Goal: Task Accomplishment & Management: Complete application form

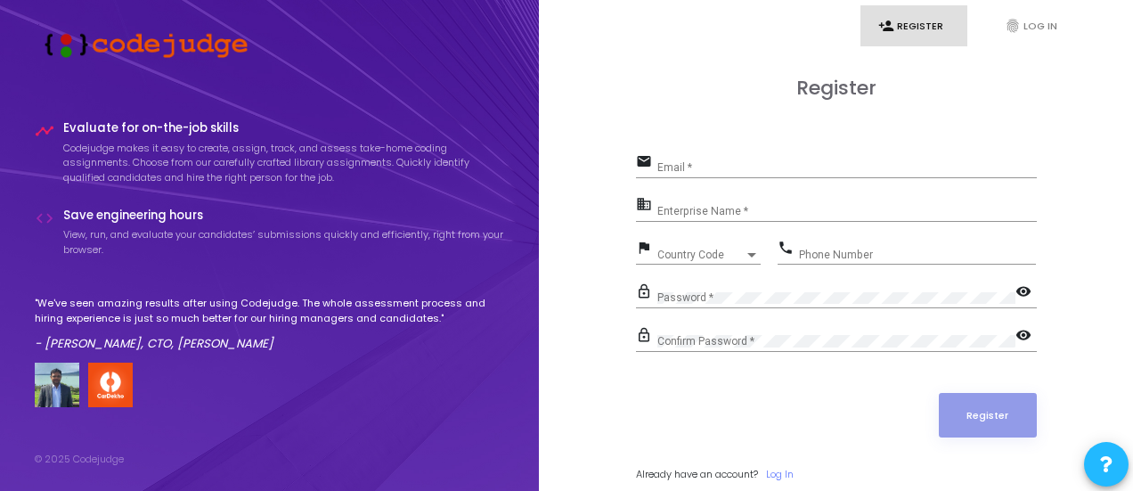
click at [701, 170] on input "Email *" at bounding box center [848, 168] width 380 height 12
type input "[EMAIL_ADDRESS][DOMAIN_NAME]"
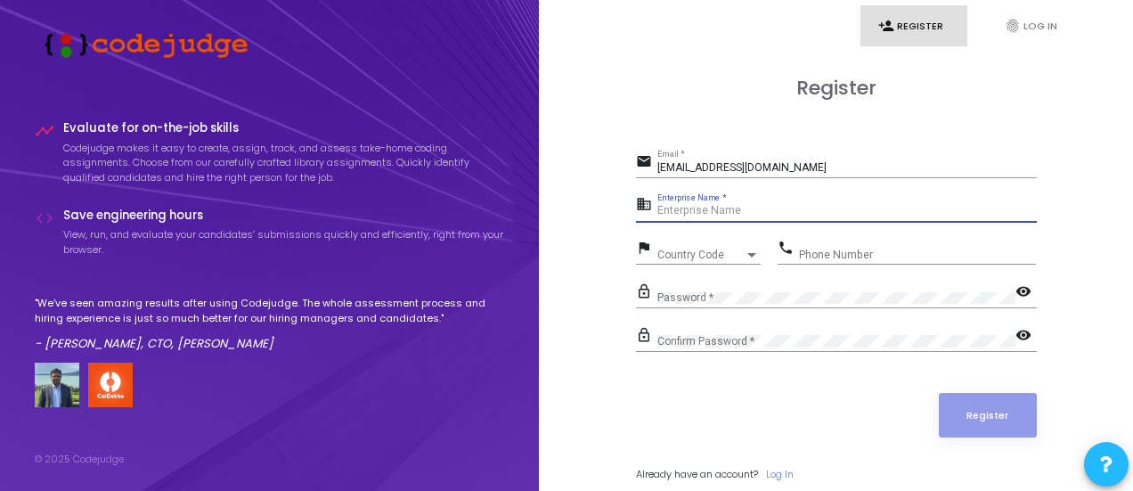
click at [715, 205] on input "Enterprise Name *" at bounding box center [848, 211] width 380 height 12
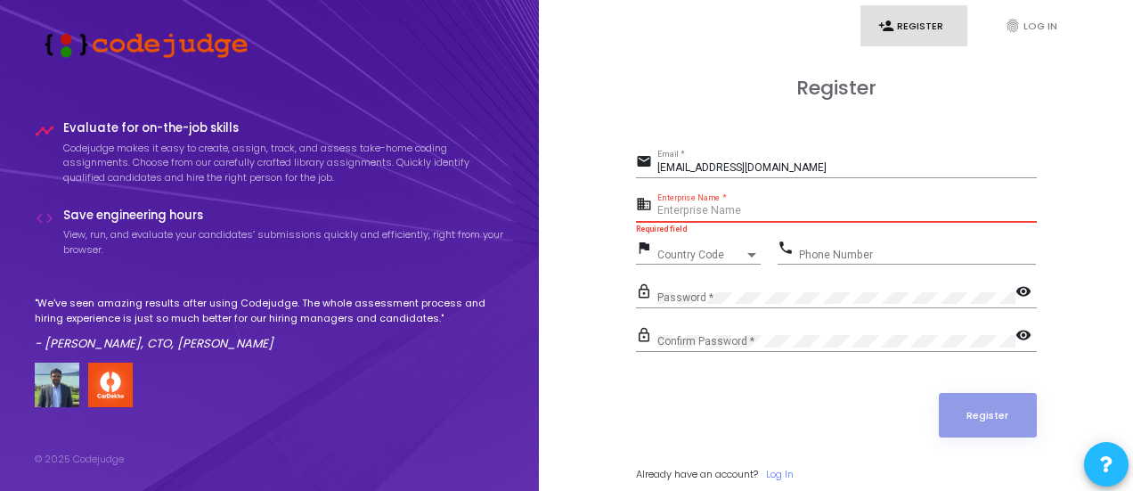
click at [688, 209] on input "Enterprise Name *" at bounding box center [848, 211] width 380 height 12
click at [736, 199] on div "Enterprise Name *" at bounding box center [848, 207] width 380 height 28
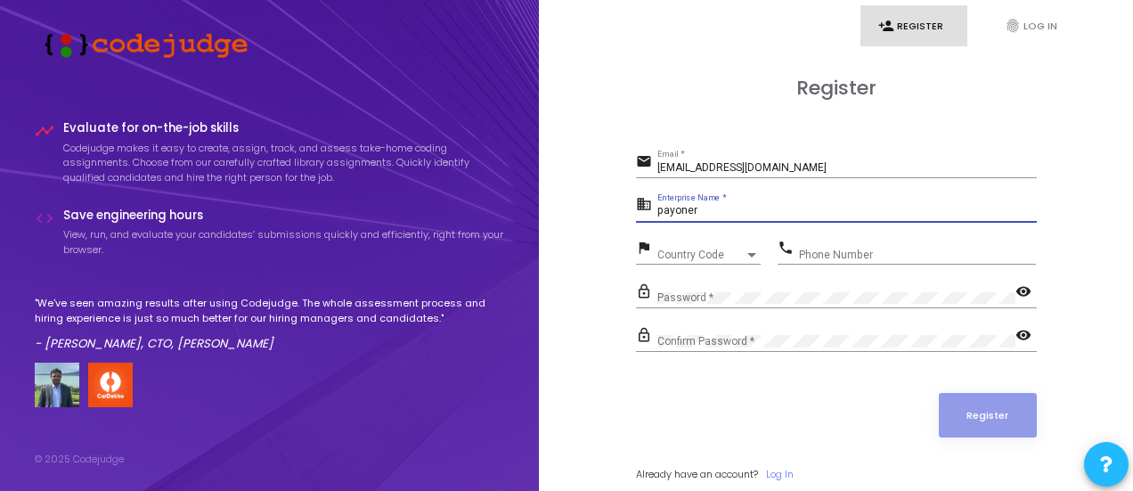
click at [690, 208] on input "payoner" at bounding box center [848, 211] width 380 height 12
type input "payoneer"
click at [687, 252] on span "Country Code" at bounding box center [701, 254] width 87 height 11
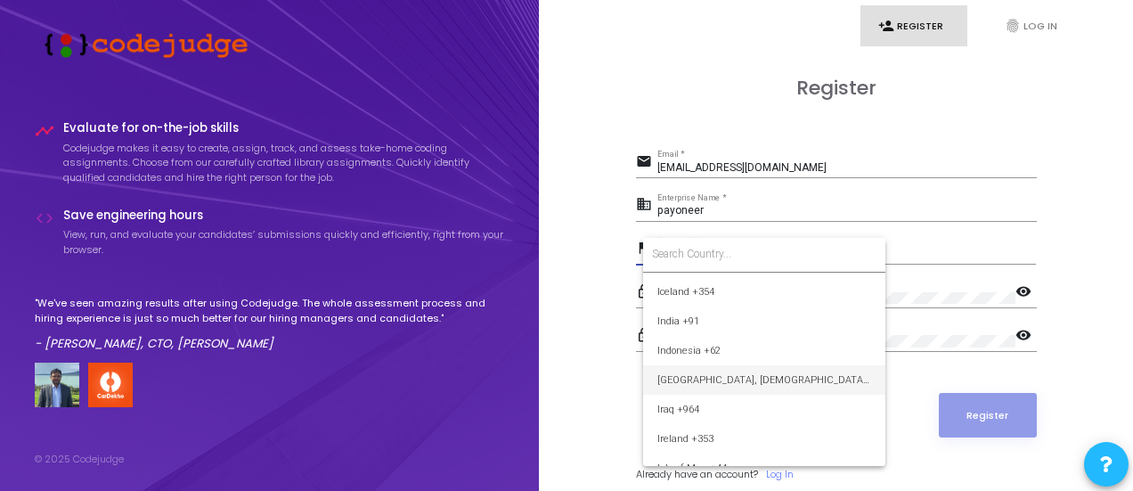
scroll to position [2762, 0]
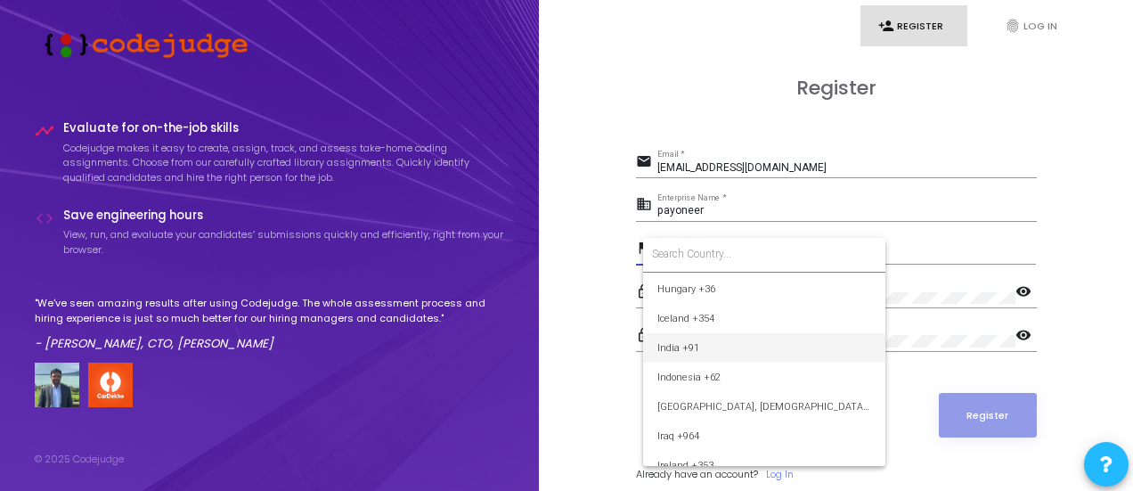
click at [682, 341] on span "India +91" at bounding box center [765, 347] width 214 height 29
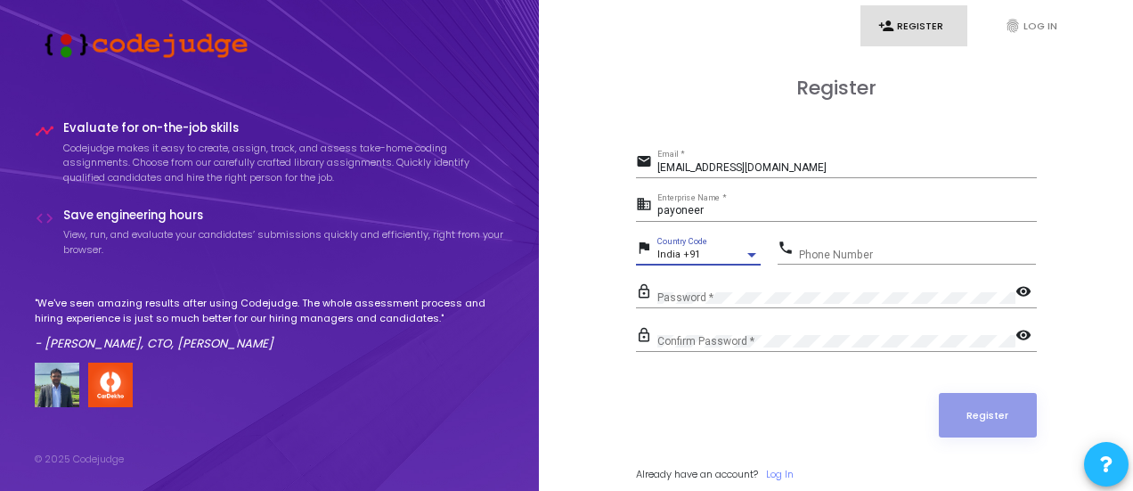
click at [828, 249] on input "Phone Number" at bounding box center [917, 255] width 237 height 12
type input "9182000175"
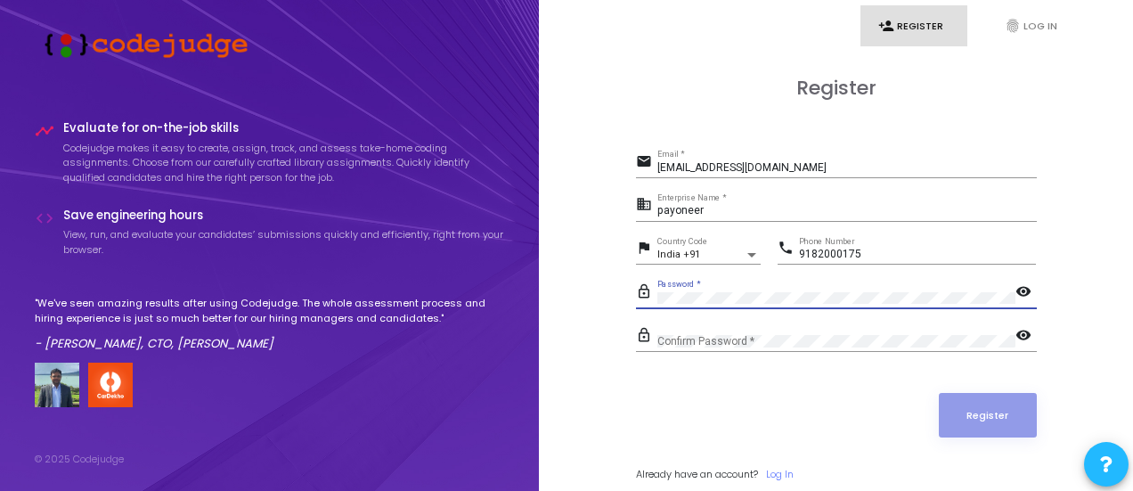
click at [1017, 290] on mat-icon "visibility" at bounding box center [1026, 292] width 21 height 21
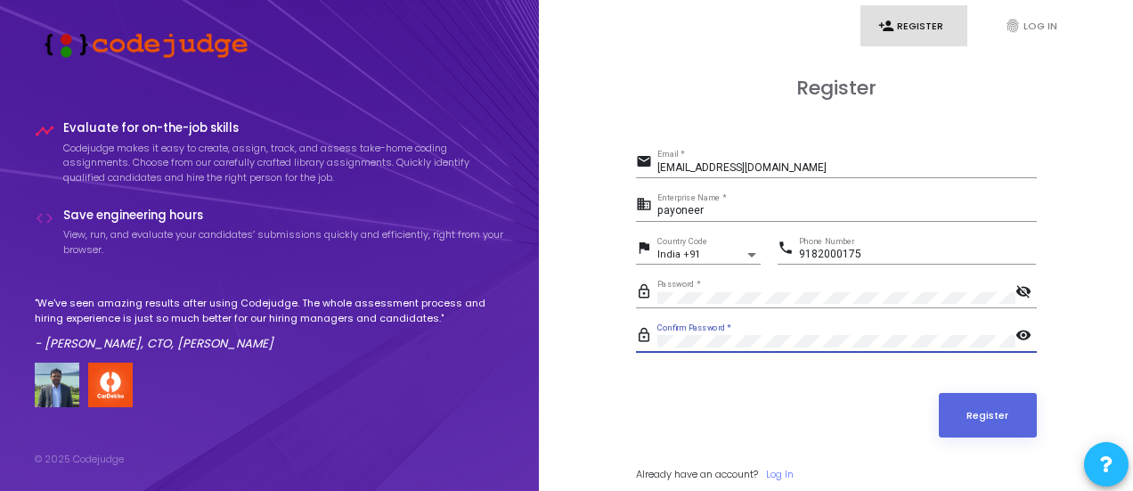
click at [1020, 332] on mat-icon "visibility" at bounding box center [1026, 336] width 21 height 21
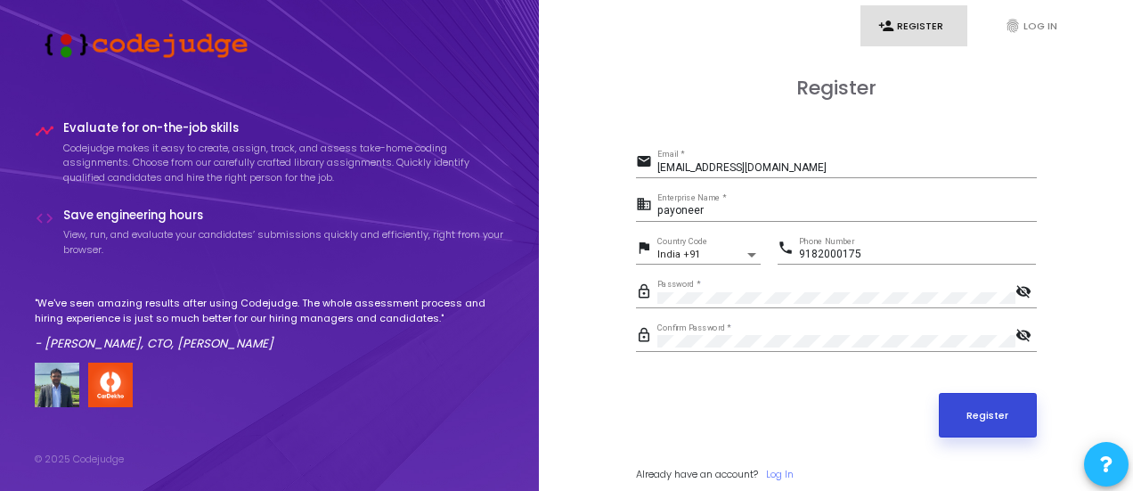
click at [973, 425] on button "Register" at bounding box center [988, 415] width 98 height 45
click at [955, 414] on button "Register" at bounding box center [988, 415] width 98 height 45
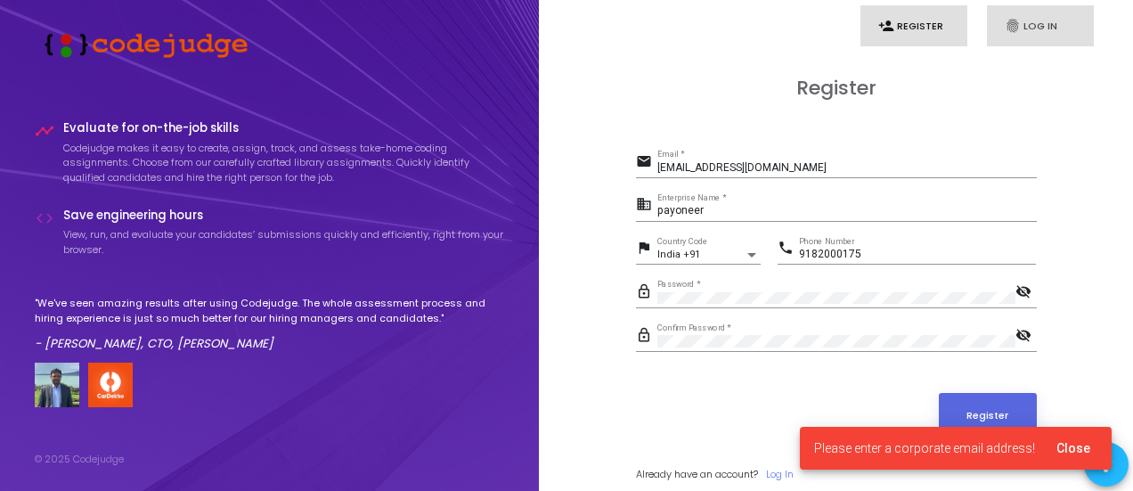
click at [1041, 28] on link "fingerprint Log In" at bounding box center [1040, 26] width 107 height 42
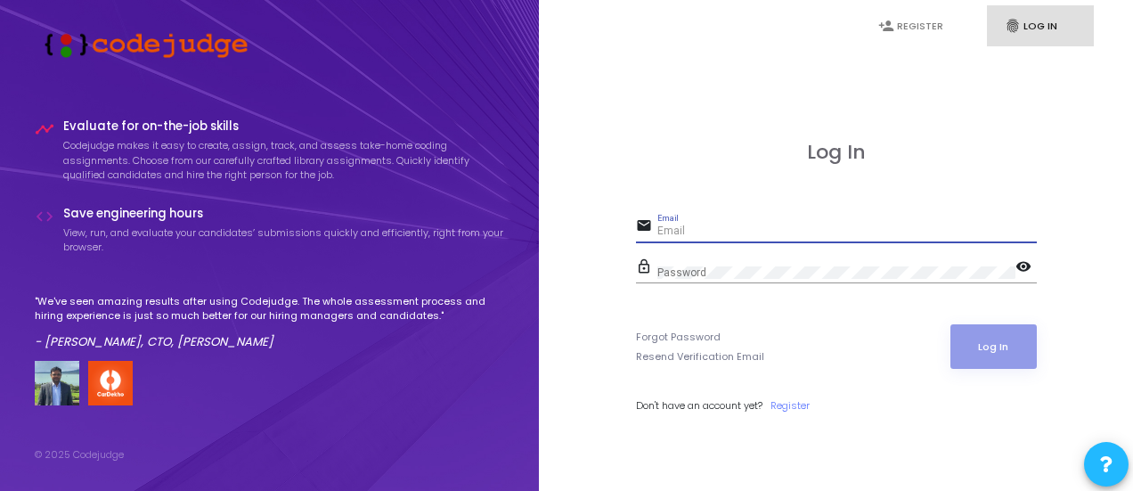
click at [695, 234] on input "Email" at bounding box center [848, 231] width 380 height 12
type input "[EMAIL_ADDRESS][DOMAIN_NAME]"
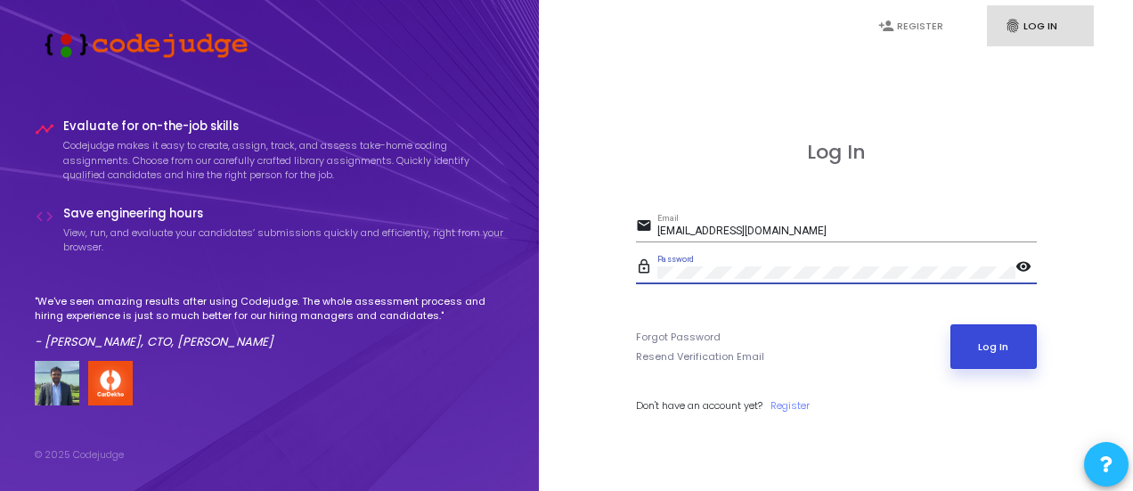
click at [975, 336] on button "Log In" at bounding box center [994, 346] width 86 height 45
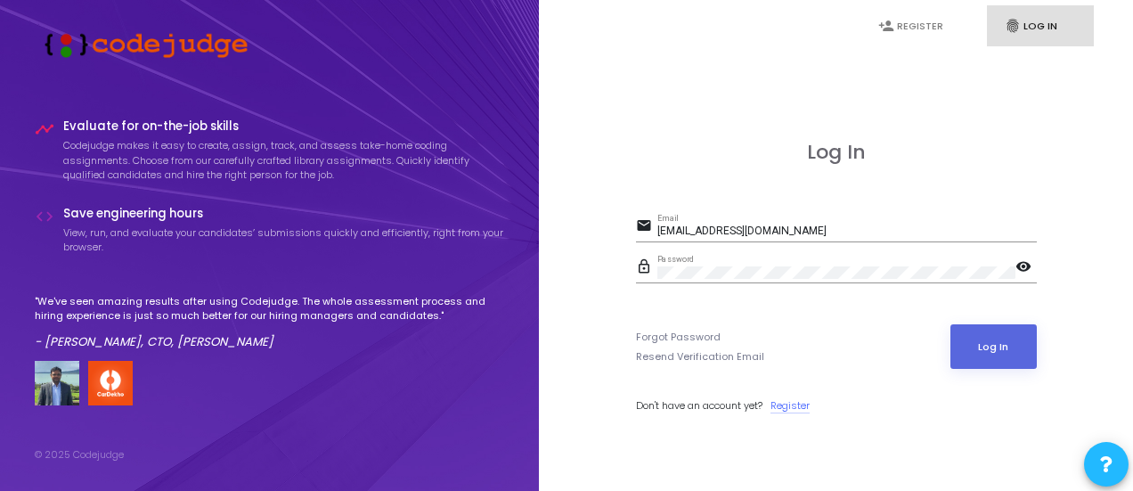
click at [793, 401] on link "Register" at bounding box center [790, 405] width 39 height 15
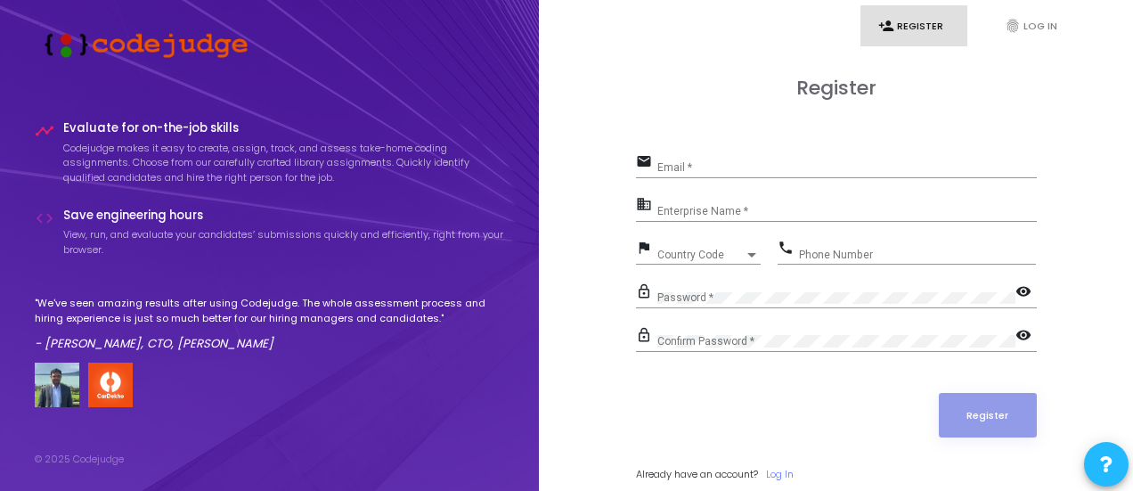
click at [670, 167] on input "Email *" at bounding box center [848, 168] width 380 height 12
type input "[EMAIL_ADDRESS][DOMAIN_NAME]"
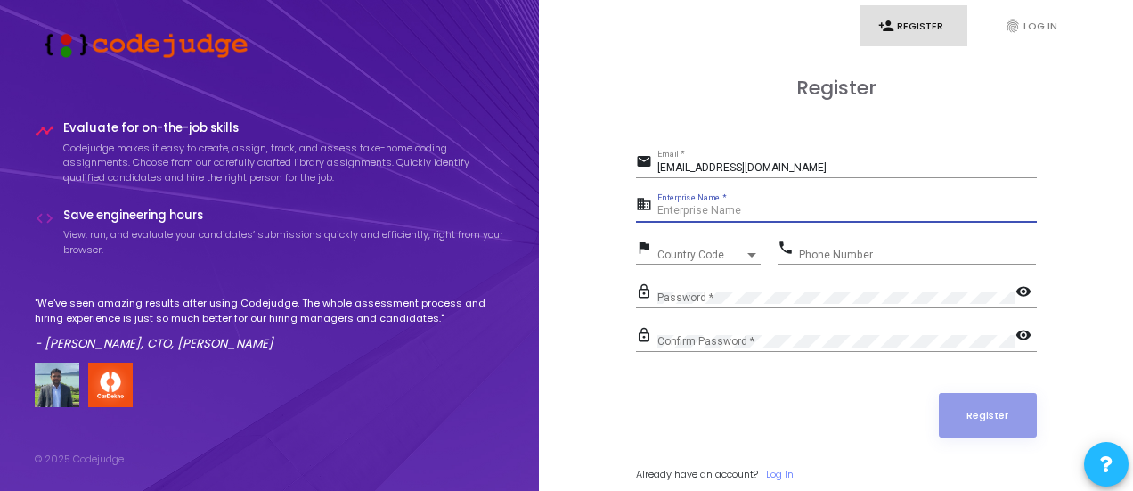
click at [690, 205] on input "Enterprise Name *" at bounding box center [848, 211] width 380 height 12
type input "Payoneer"
click at [698, 246] on div "Country Code Country Code" at bounding box center [709, 251] width 103 height 28
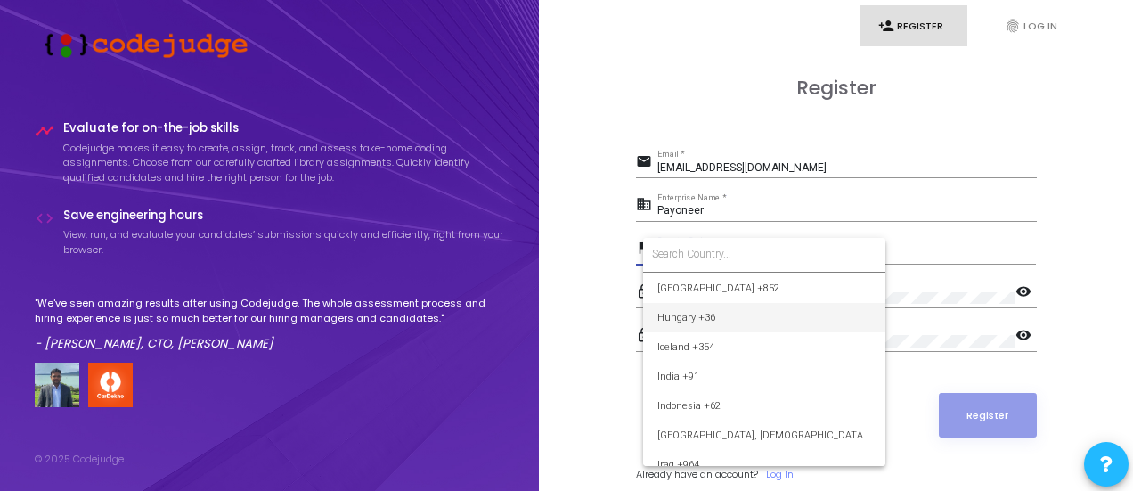
scroll to position [2762, 0]
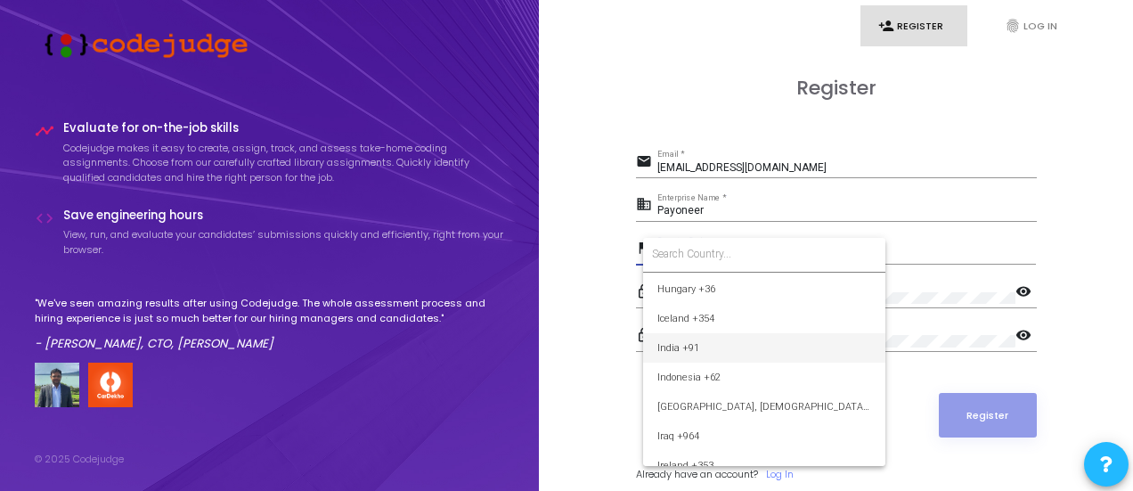
click at [676, 346] on span "India +91" at bounding box center [765, 347] width 214 height 29
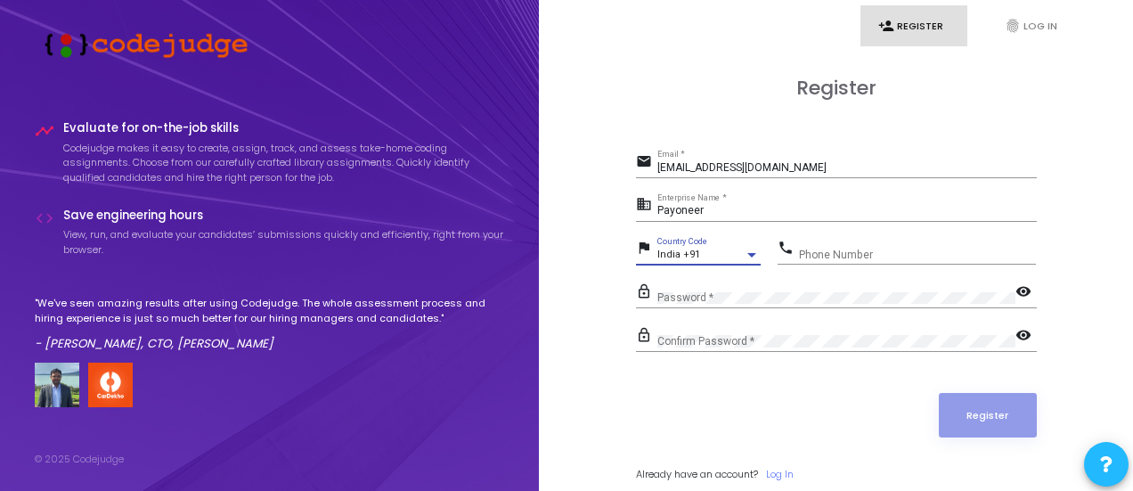
click at [876, 249] on input "Phone Number" at bounding box center [917, 255] width 237 height 12
type input "9182000175"
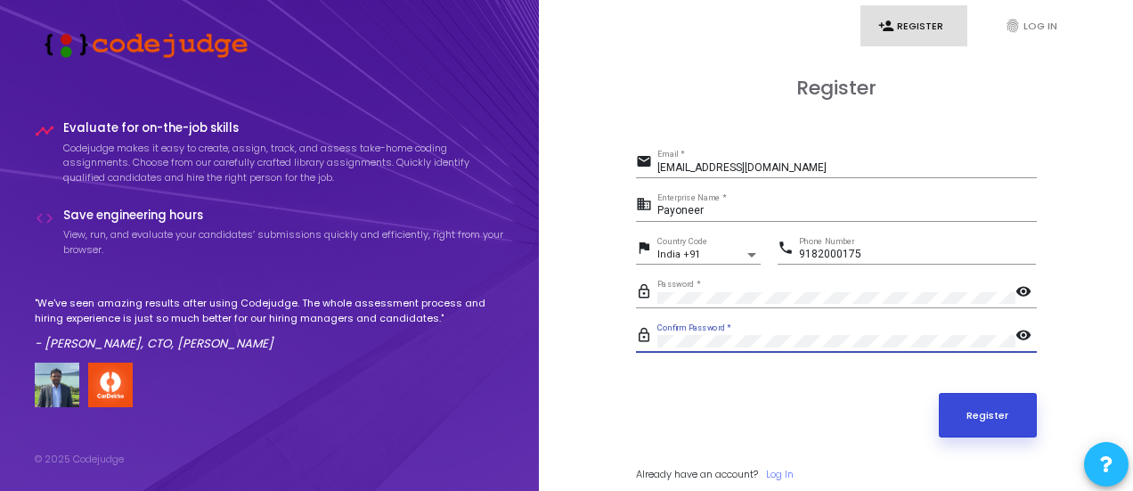
click at [984, 419] on button "Register" at bounding box center [988, 415] width 98 height 45
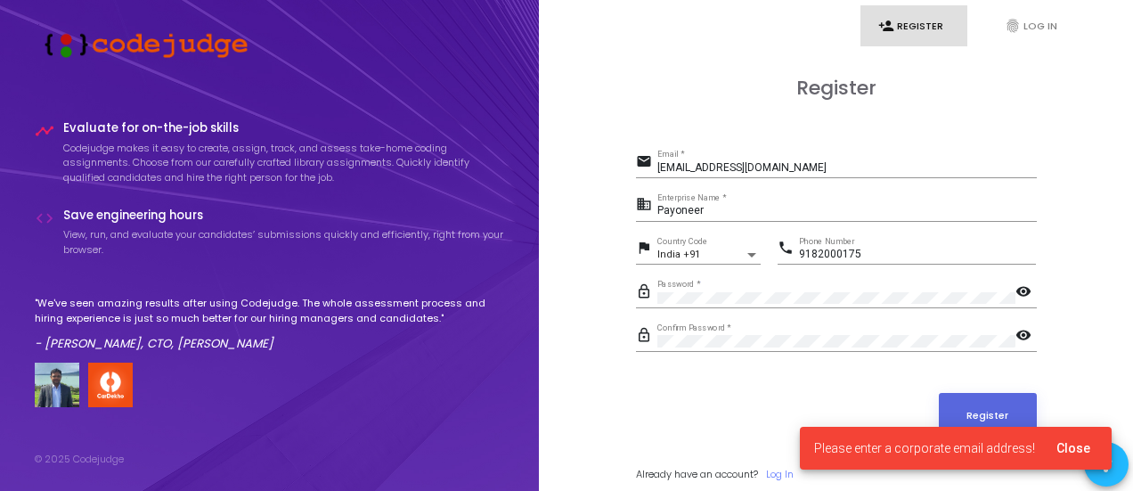
click at [788, 163] on input "[EMAIL_ADDRESS][DOMAIN_NAME]" at bounding box center [848, 168] width 380 height 12
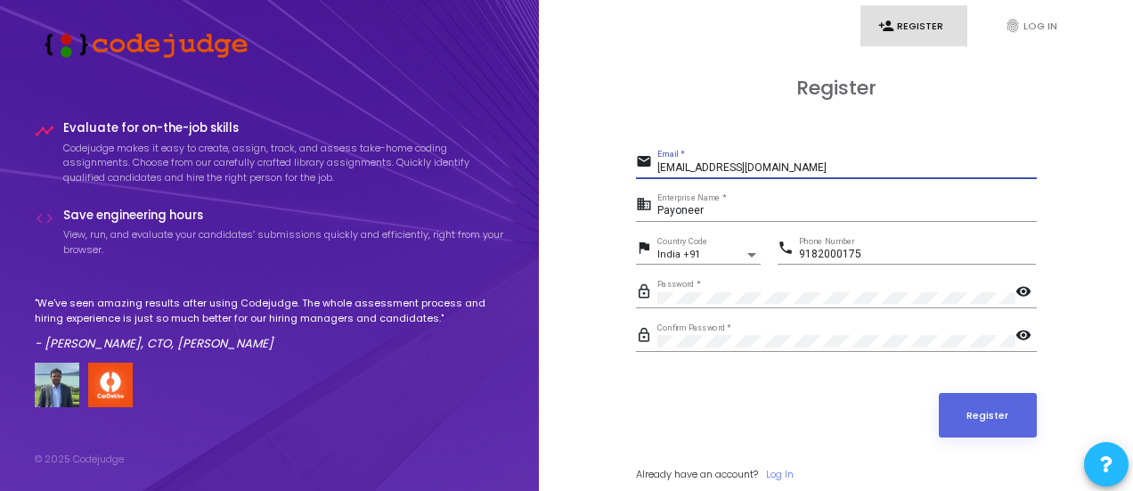
click at [788, 163] on input "[EMAIL_ADDRESS][DOMAIN_NAME]" at bounding box center [848, 168] width 380 height 12
type input "[EMAIL_ADDRESS][DOMAIN_NAME]"
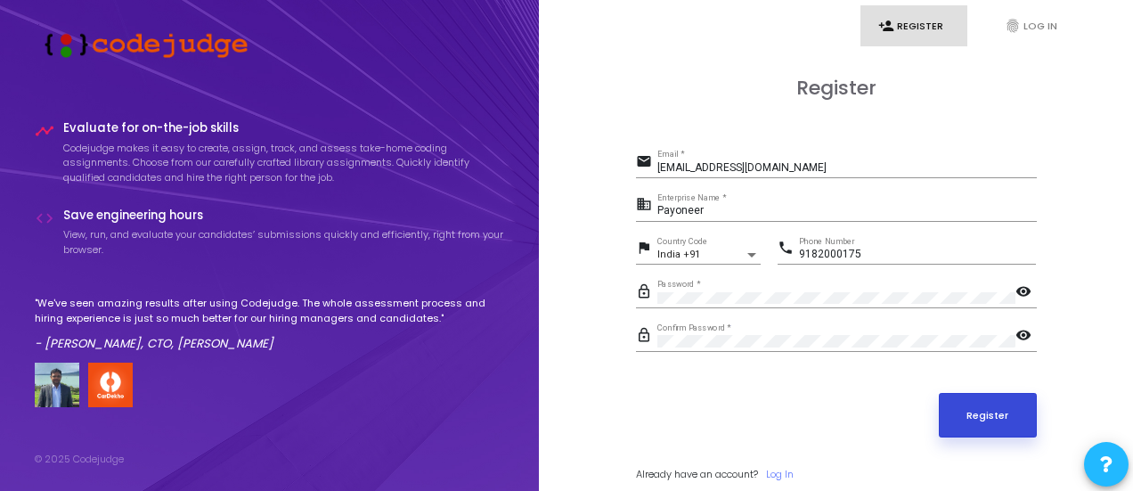
click at [964, 404] on button "Register" at bounding box center [988, 415] width 98 height 45
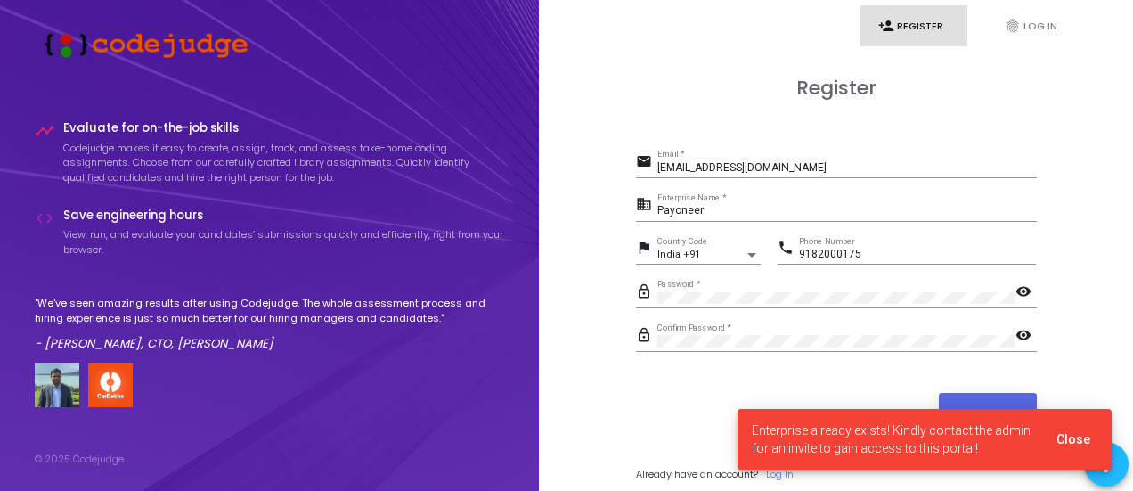
click at [1082, 438] on span "Close" at bounding box center [1074, 439] width 34 height 14
